Goal: Check status: Check status

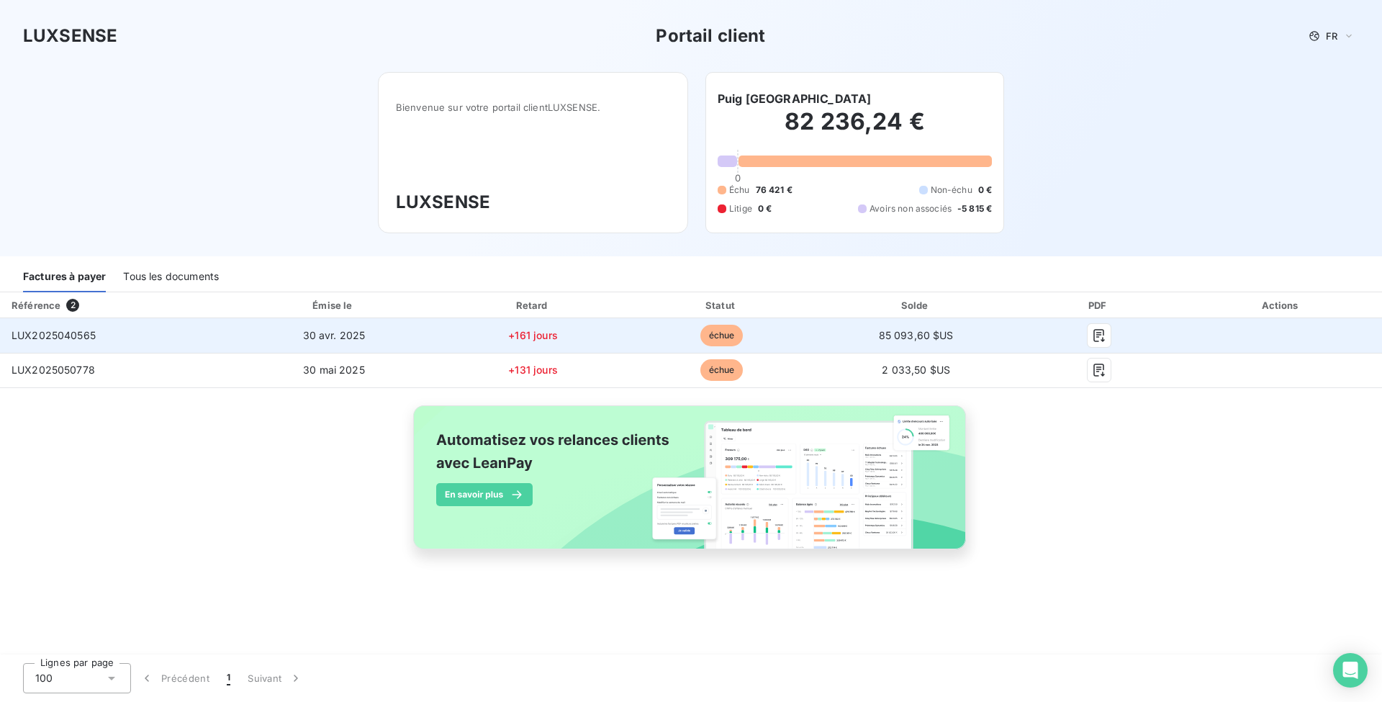
click at [104, 336] on td "LUX2025040565" at bounding box center [115, 335] width 230 height 35
click at [1094, 337] on icon "button" at bounding box center [1099, 335] width 14 height 14
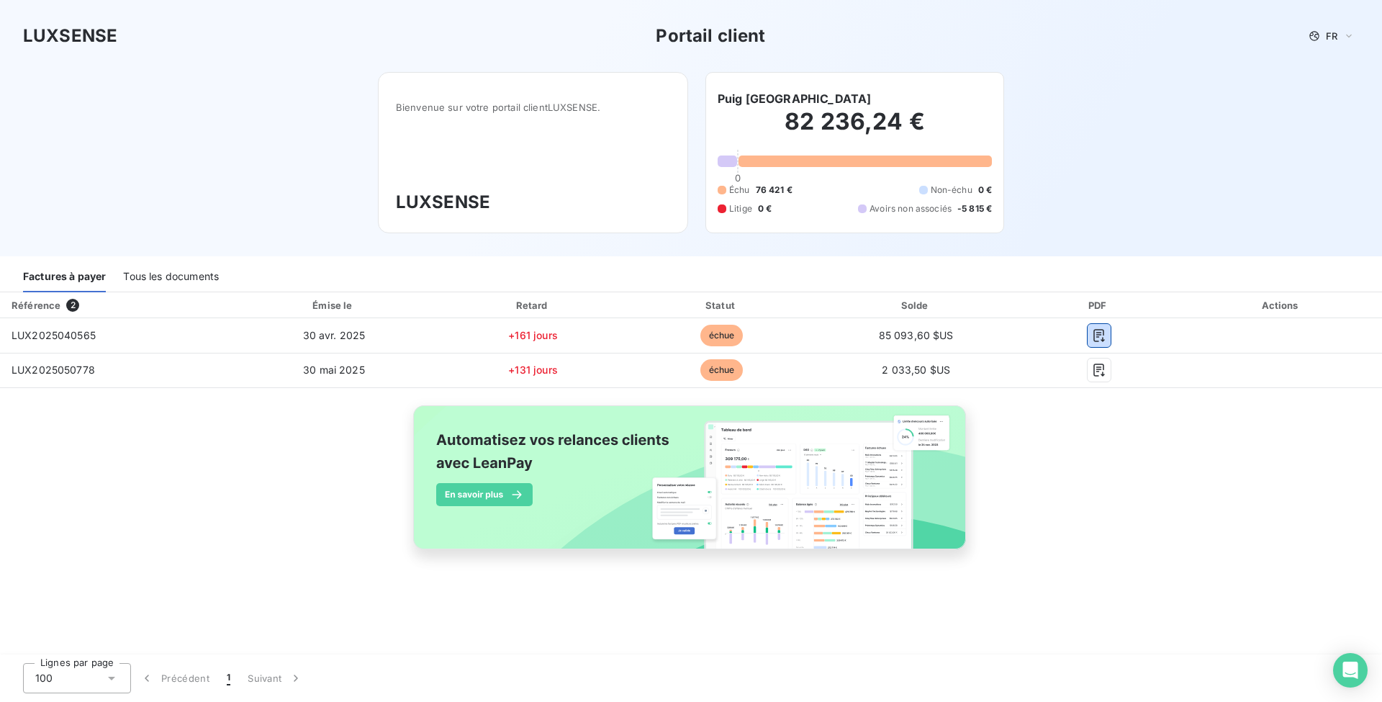
click at [159, 272] on div "Tous les documents" at bounding box center [171, 277] width 96 height 30
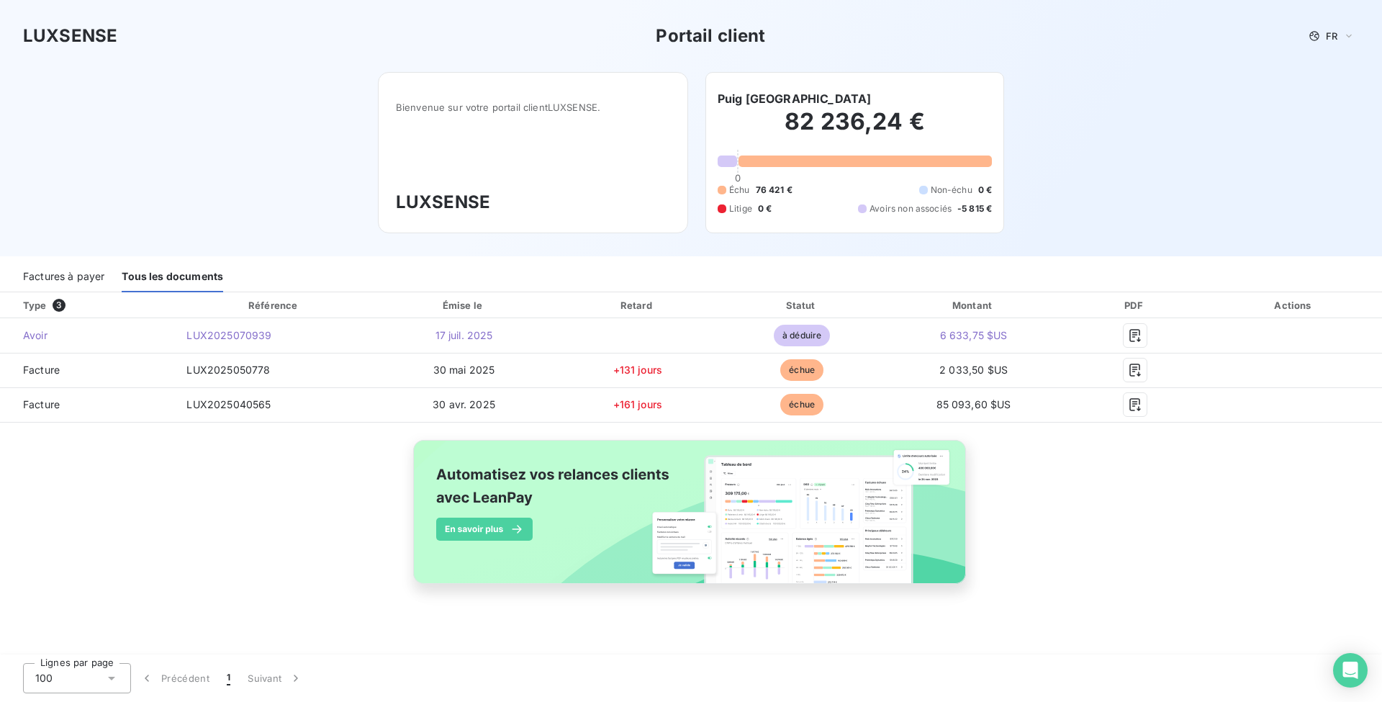
click at [160, 495] on div "Type 3 Référence Émise le Retard Statut Montant PDF Actions Avoir LUX2025070939…" at bounding box center [691, 454] width 1382 height 325
click at [42, 263] on div "Factures à payer" at bounding box center [63, 277] width 81 height 30
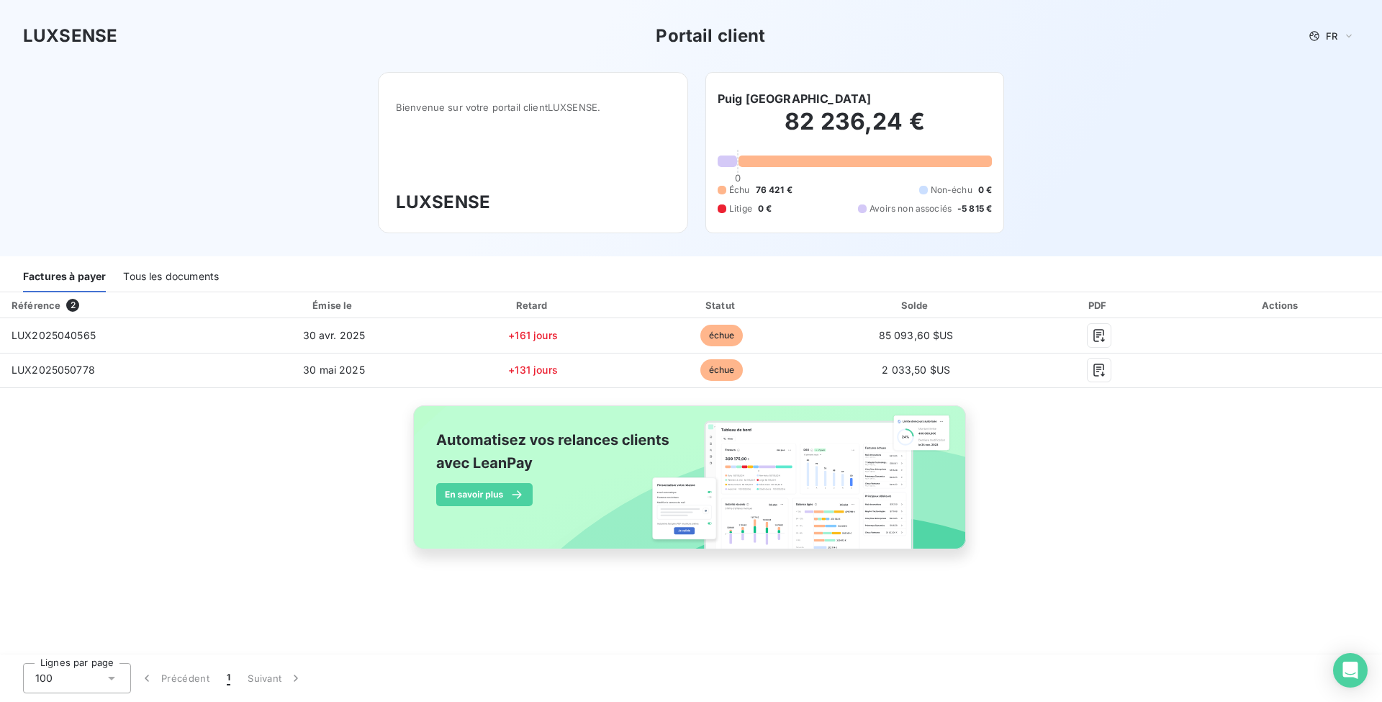
click at [142, 282] on div "Tous les documents" at bounding box center [171, 277] width 96 height 30
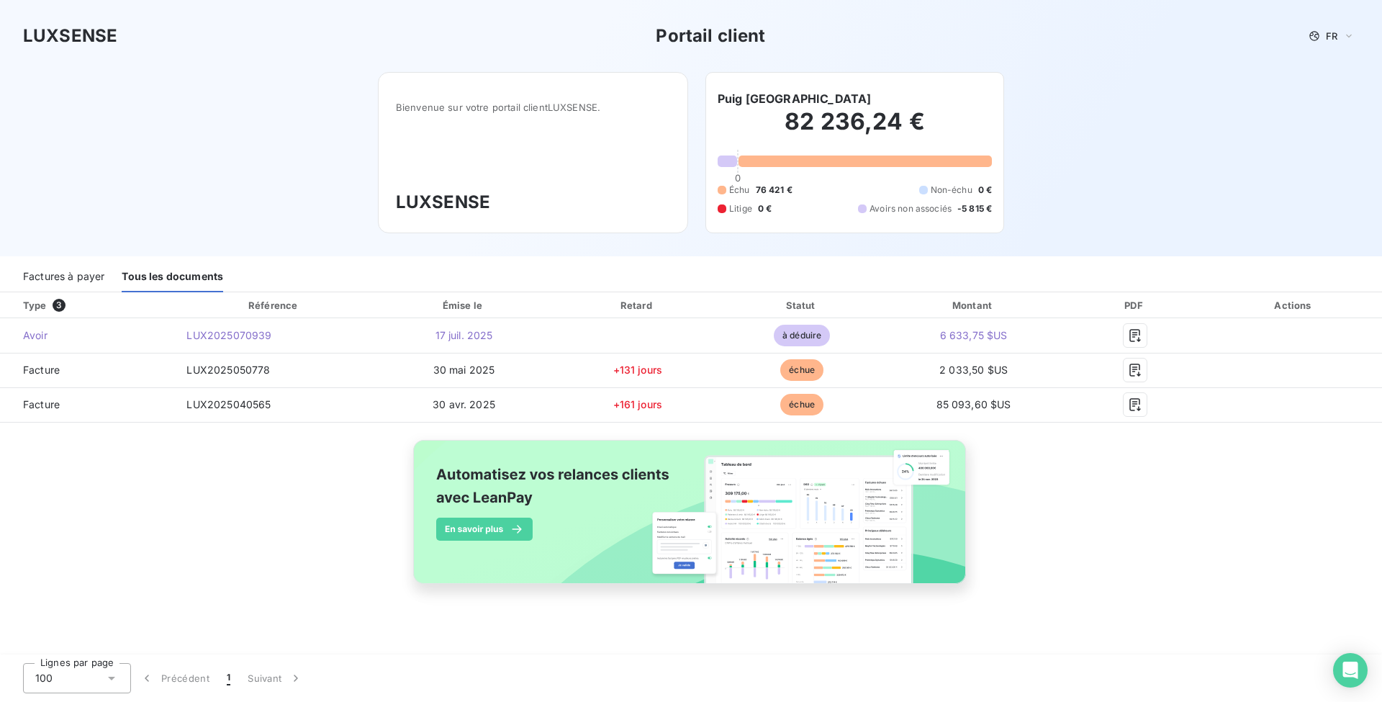
click at [63, 285] on div "Factures à payer" at bounding box center [63, 277] width 81 height 30
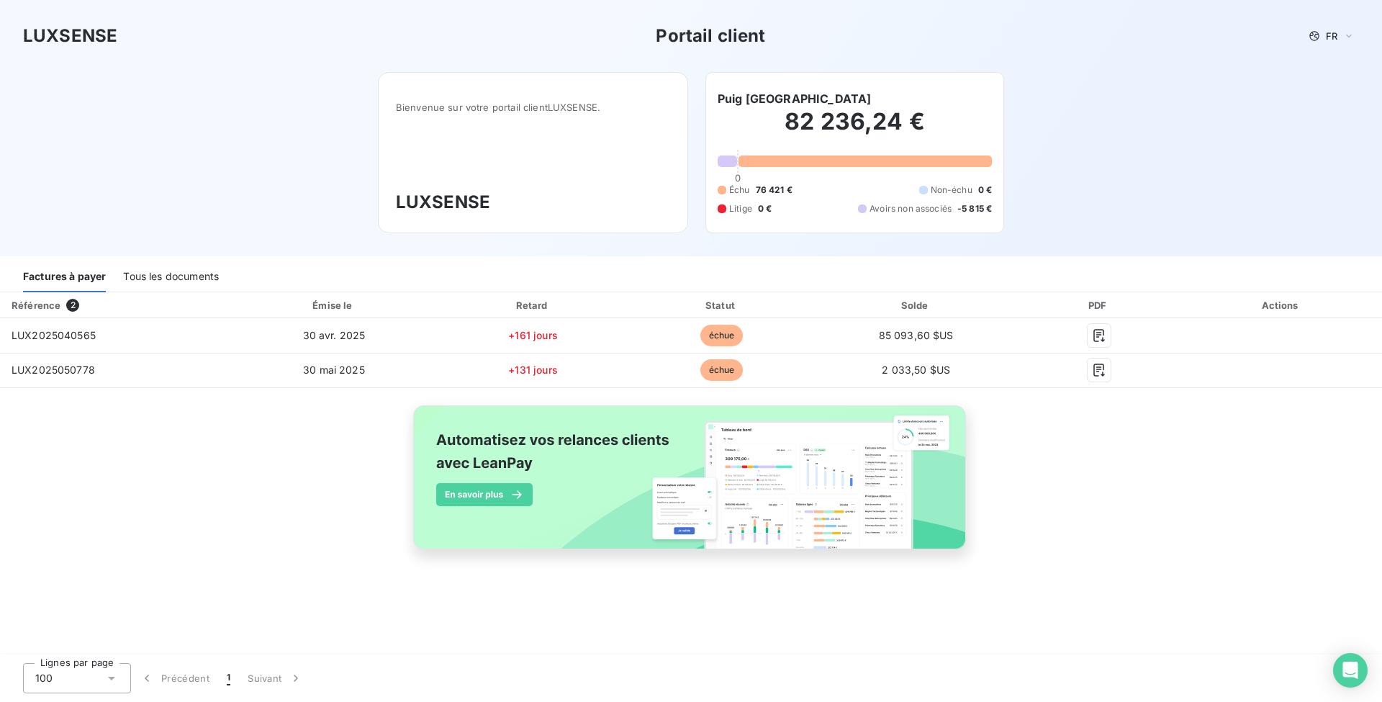
click at [196, 182] on div "LUXSENSE Portail client FR Bienvenue sur votre portail client LUXSENSE . LUXSEN…" at bounding box center [691, 128] width 1382 height 256
click at [196, 274] on div "Tous les documents" at bounding box center [171, 277] width 96 height 30
